Goal: Check status: Check status

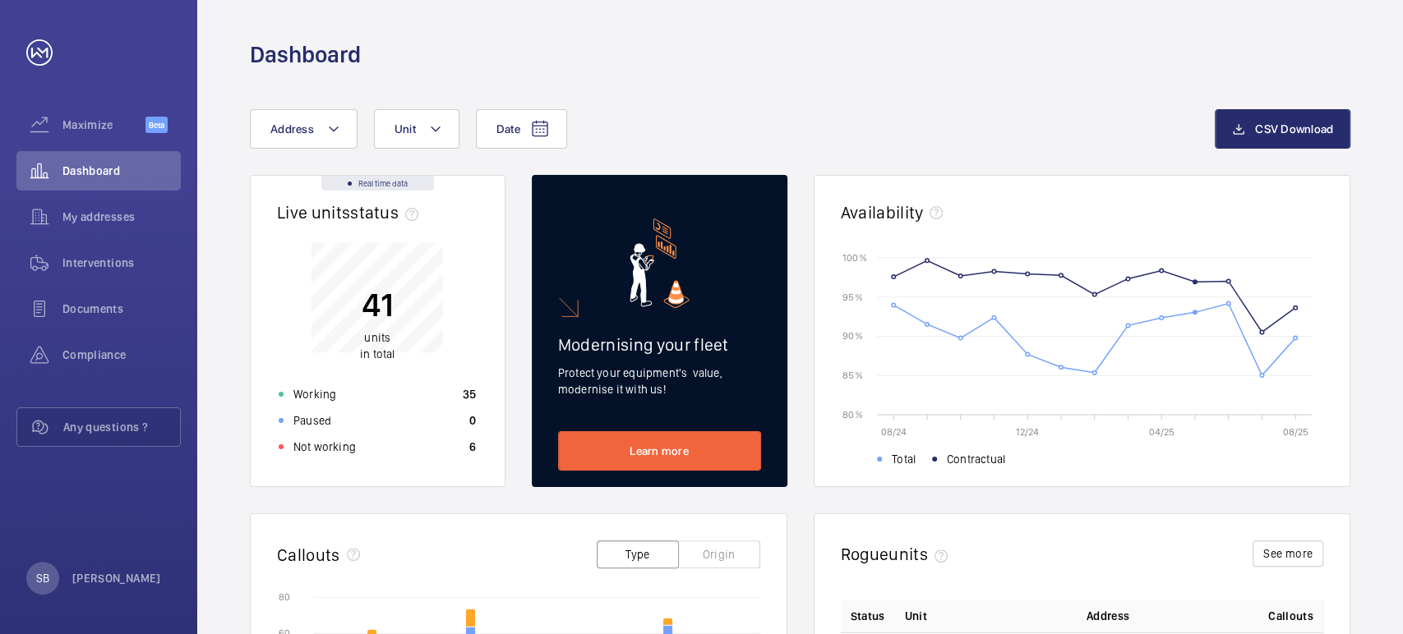
click at [1271, 64] on div "Dashboard" at bounding box center [800, 54] width 1100 height 30
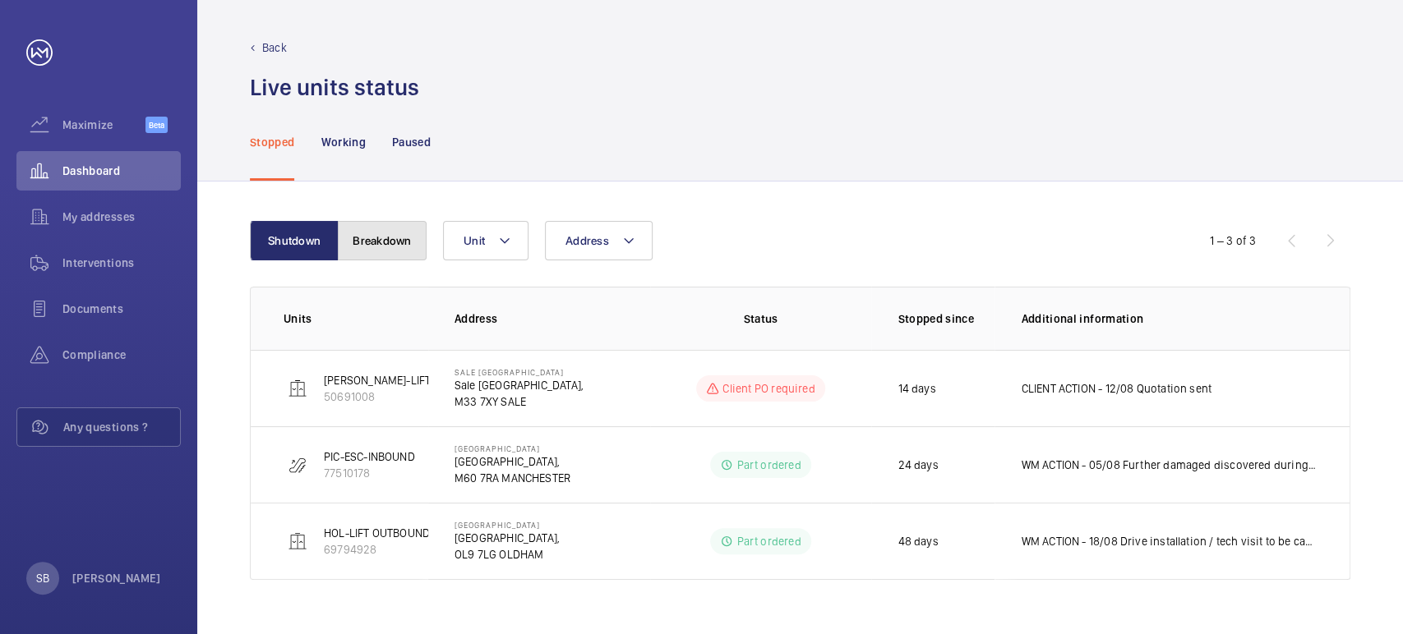
click at [387, 236] on button "Breakdown" at bounding box center [382, 240] width 89 height 39
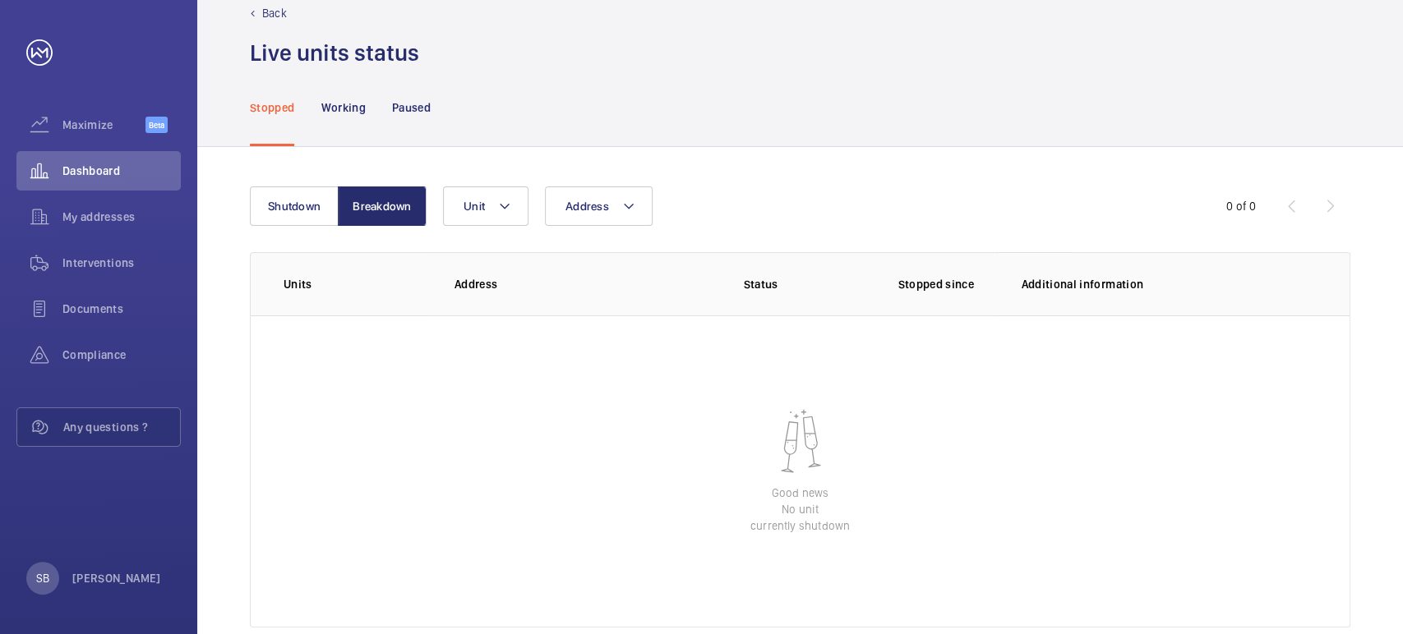
scroll to position [67, 0]
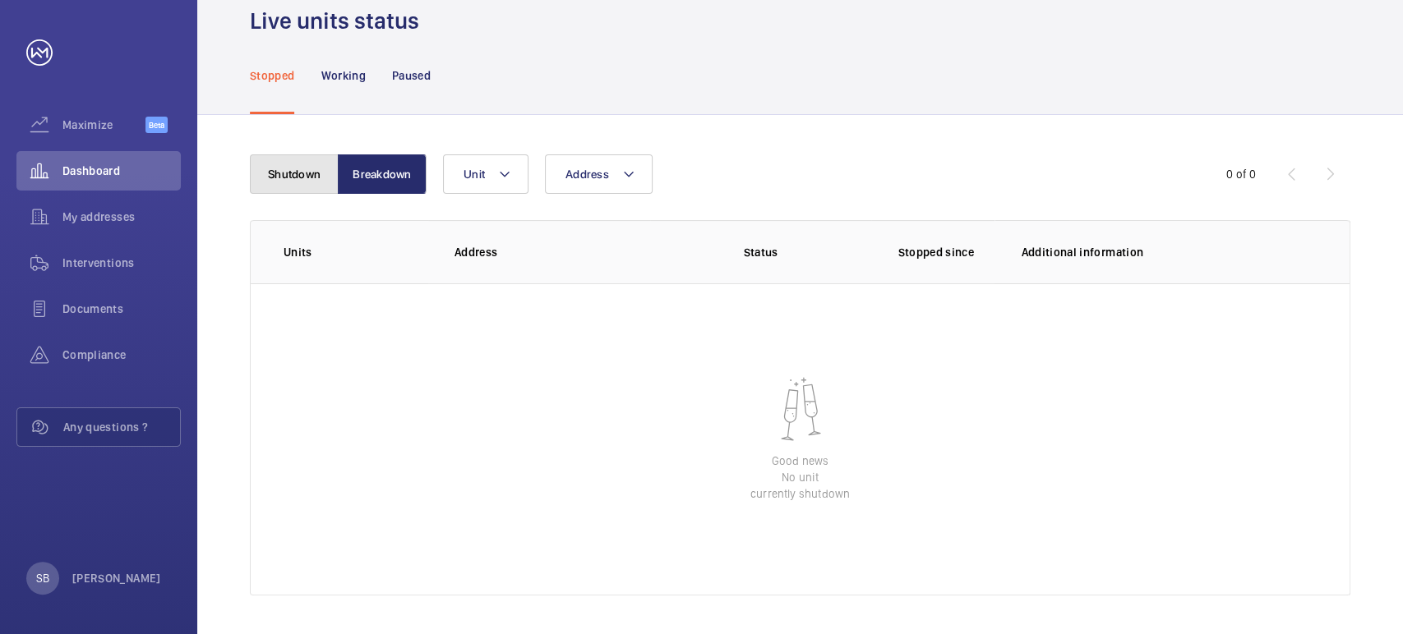
click at [298, 172] on button "Shutdown" at bounding box center [294, 173] width 89 height 39
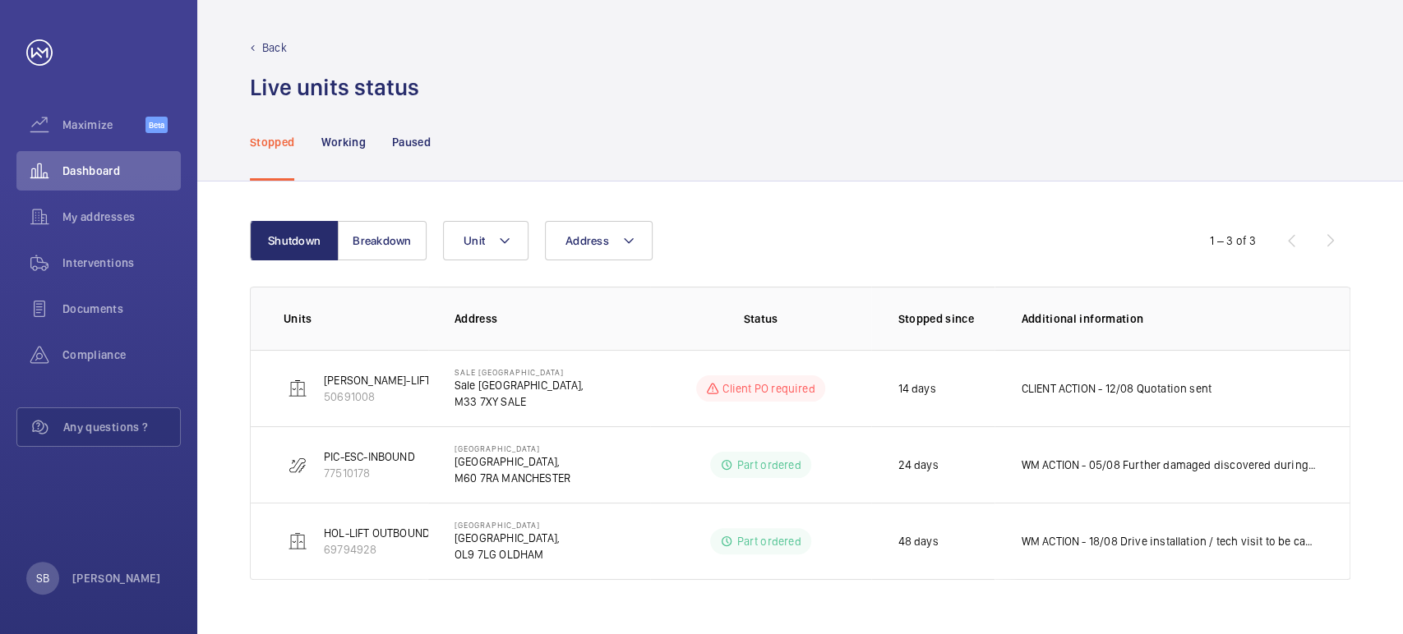
click at [1303, 154] on div "Stopped Working Paused" at bounding box center [800, 142] width 1100 height 78
click at [472, 593] on div "Shutdown Breakdown Address Unit 1 – 3 of 3 Units Address Status Stopped since A…" at bounding box center [800, 408] width 1206 height 453
